Goal: Information Seeking & Learning: Learn about a topic

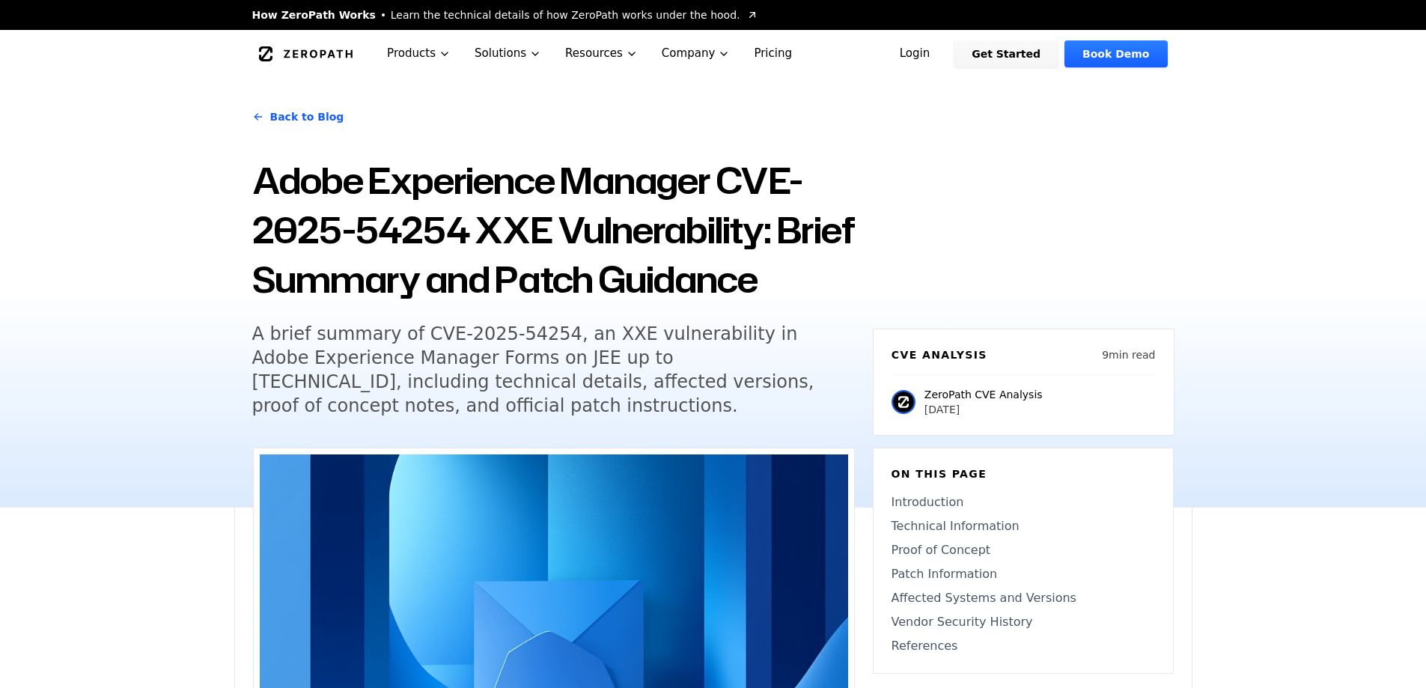
click at [202, 300] on div "Back to Blog Adobe Experience Manager CVE-2025-54254 XXE Vulnerability: Brief S…" at bounding box center [713, 293] width 1426 height 430
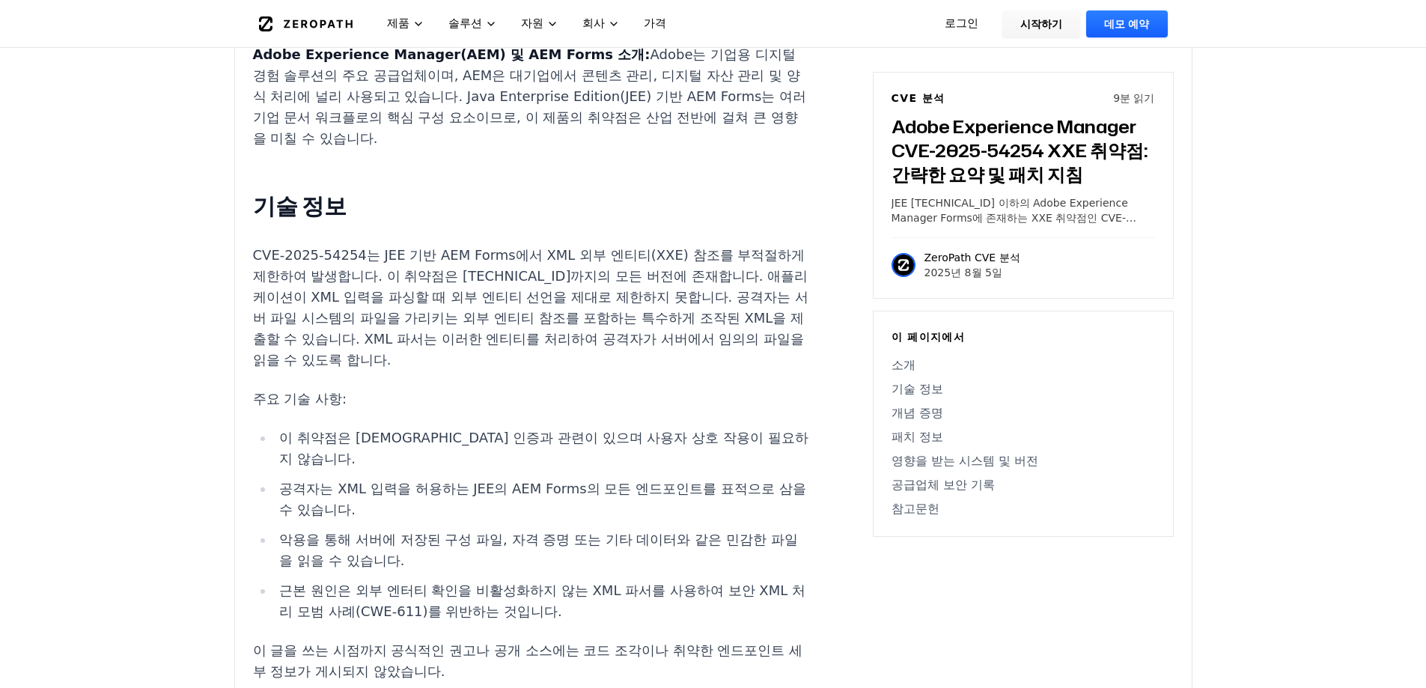
scroll to position [1069, 0]
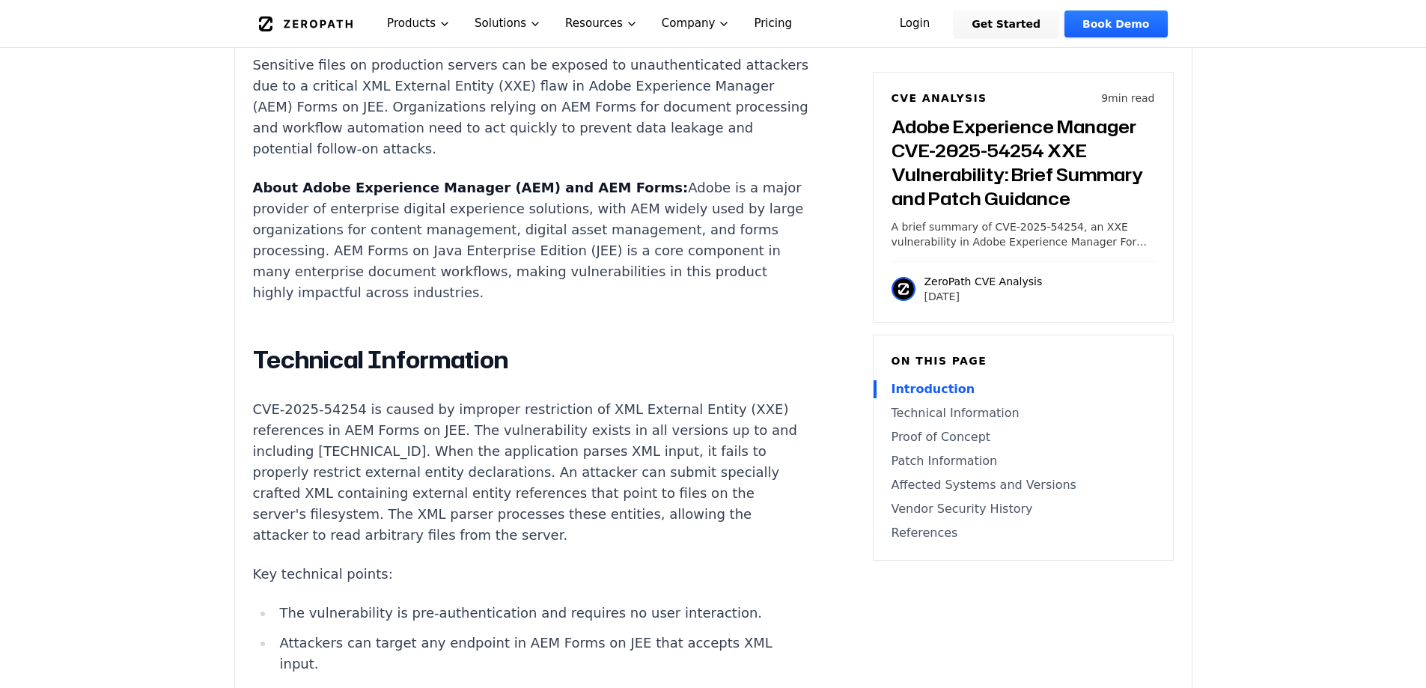
scroll to position [1198, 0]
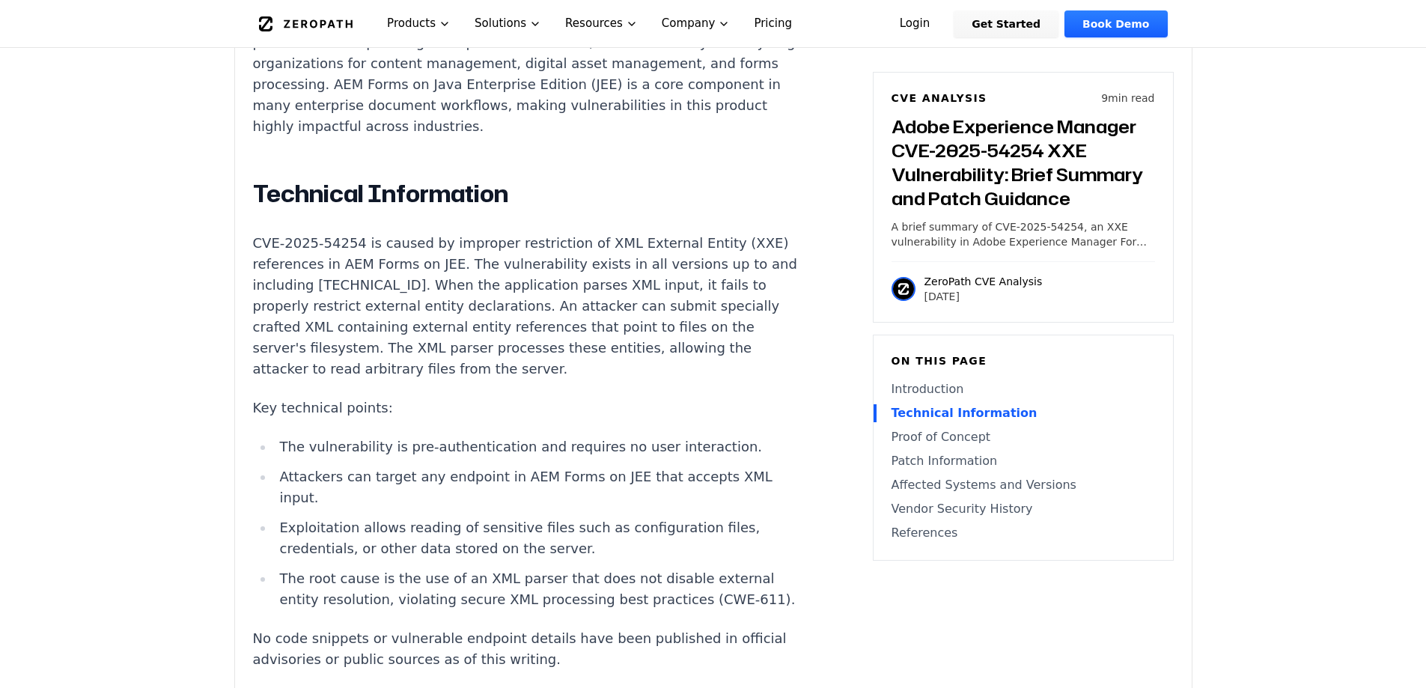
click at [645, 303] on p "CVE-2025-54254 is caused by improper restriction of XML External Entity (XXE) r…" at bounding box center [531, 306] width 557 height 147
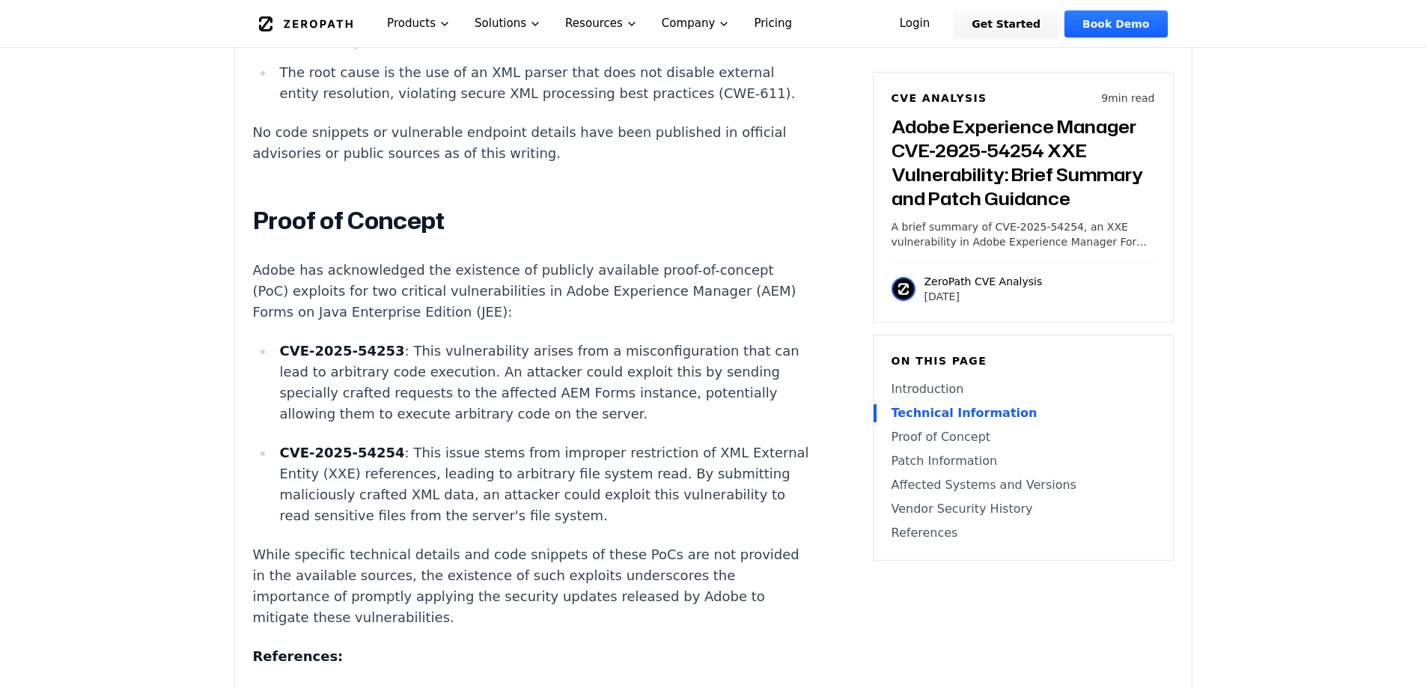
scroll to position [1722, 0]
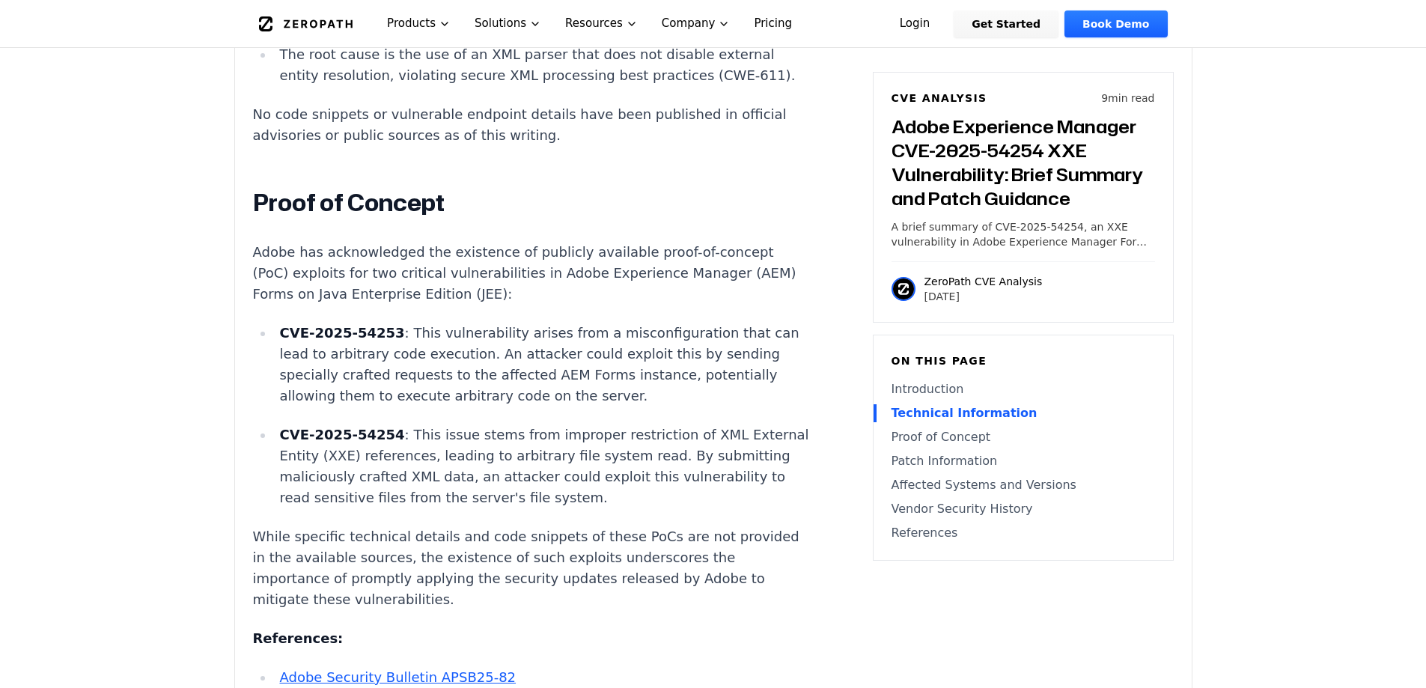
click at [519, 282] on p "Adobe has acknowledged the existence of publicly available proof-of-concept (Po…" at bounding box center [531, 273] width 557 height 63
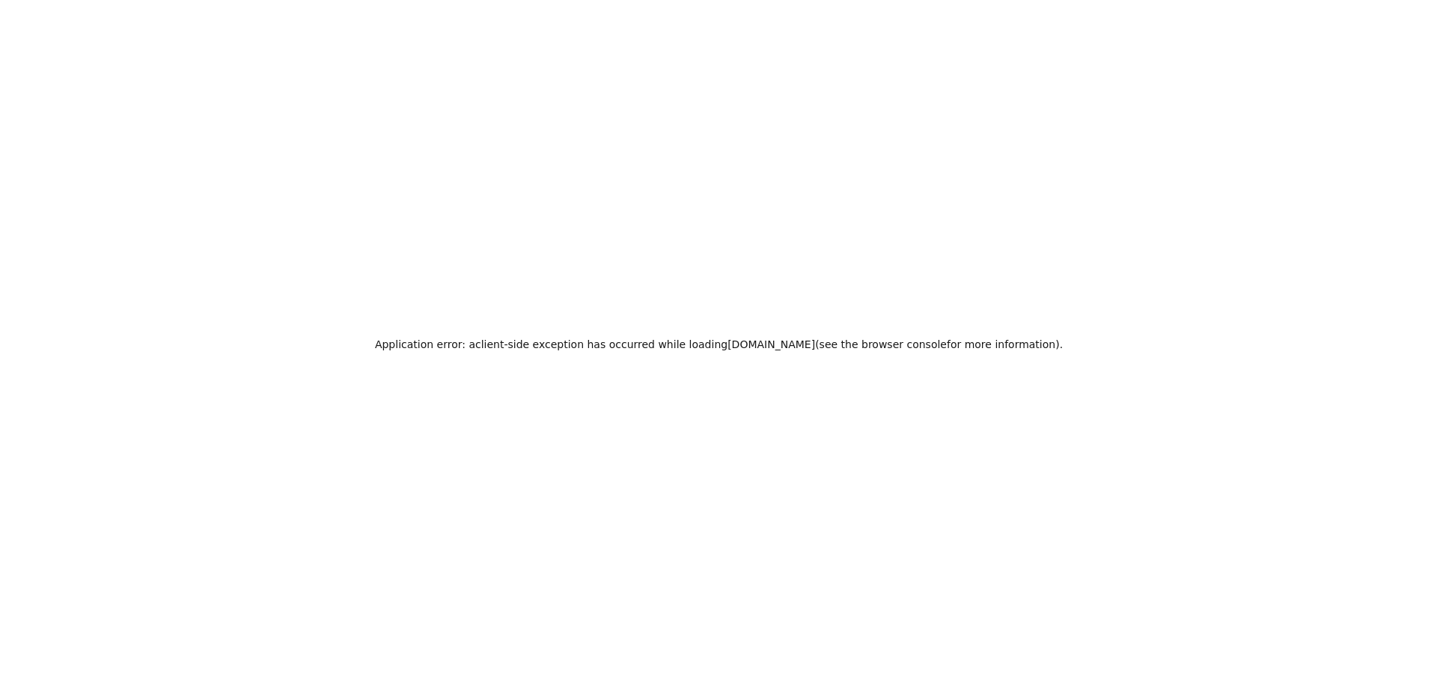
scroll to position [0, 0]
click at [628, 332] on div "애플리케이션 오류: zeropath.com을 로드하는 동안 클라이언트 측 예외가 발생했습니다 ( 자세한 내용은 브라우저 콘솔을 참조하세요)." at bounding box center [718, 344] width 1437 height 688
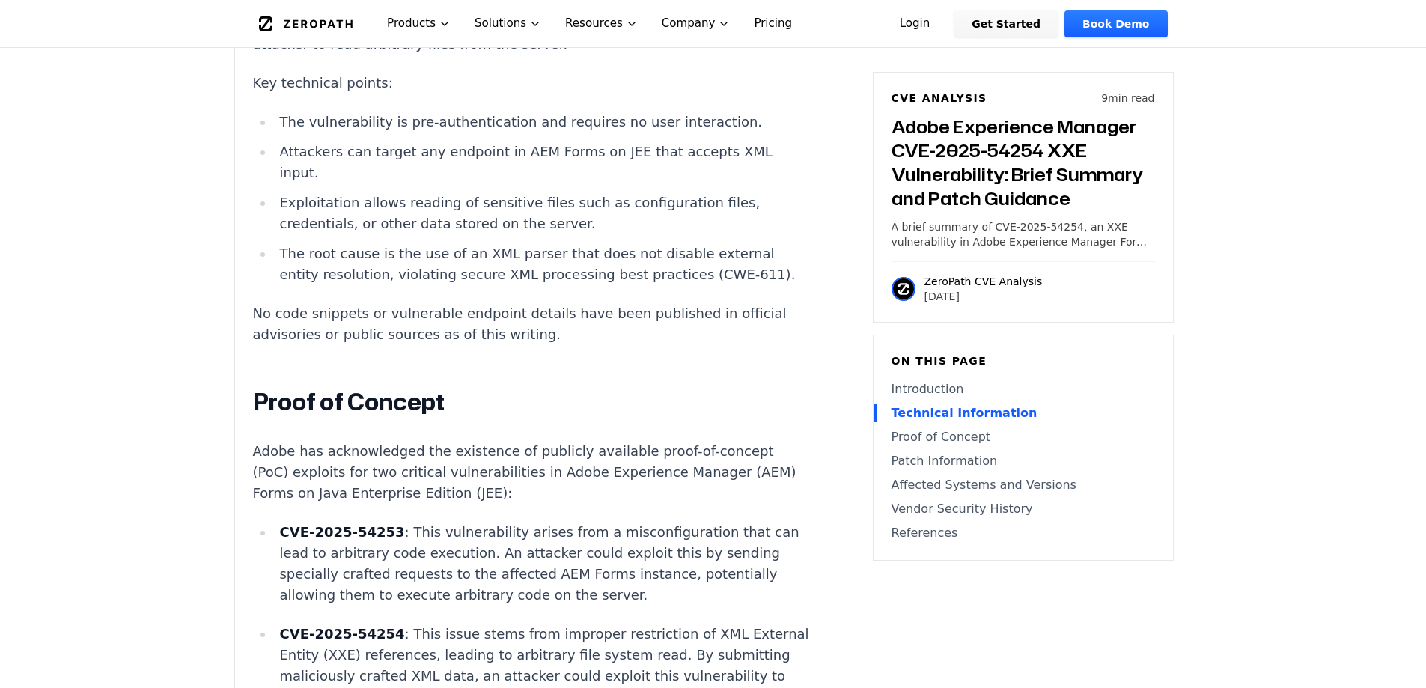
scroll to position [1722, 0]
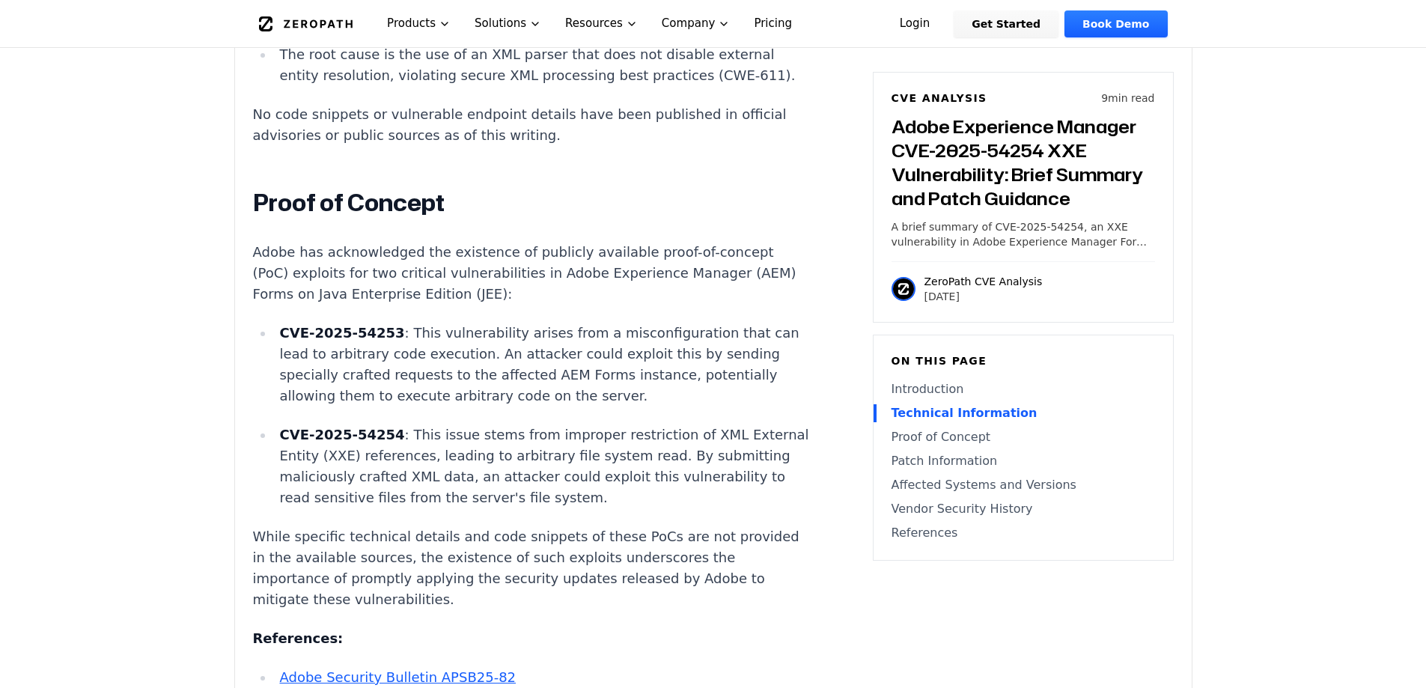
click at [431, 293] on p "Adobe has acknowledged the existence of publicly available proof-of-concept (Po…" at bounding box center [531, 273] width 557 height 63
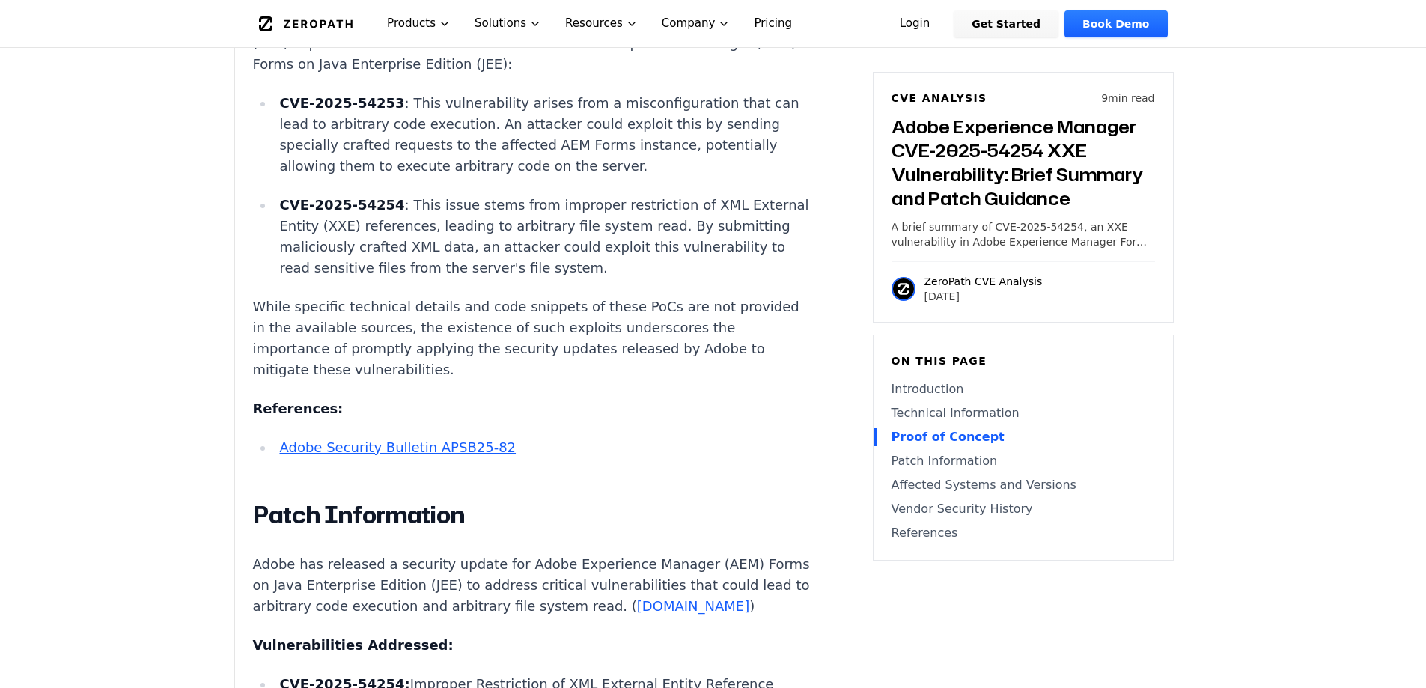
scroll to position [2096, 0]
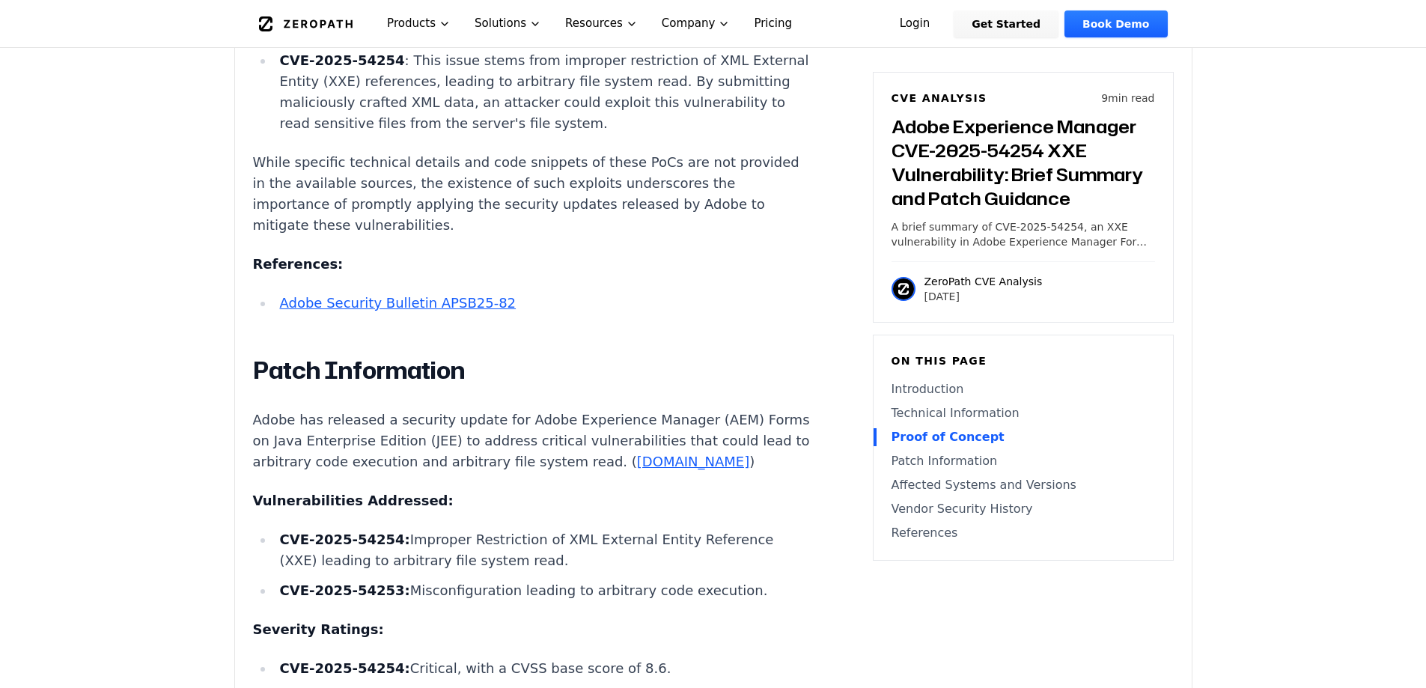
click at [421, 311] on link "Adobe Security Bulletin APSB25-82" at bounding box center [397, 303] width 237 height 16
